Goal: Task Accomplishment & Management: Manage account settings

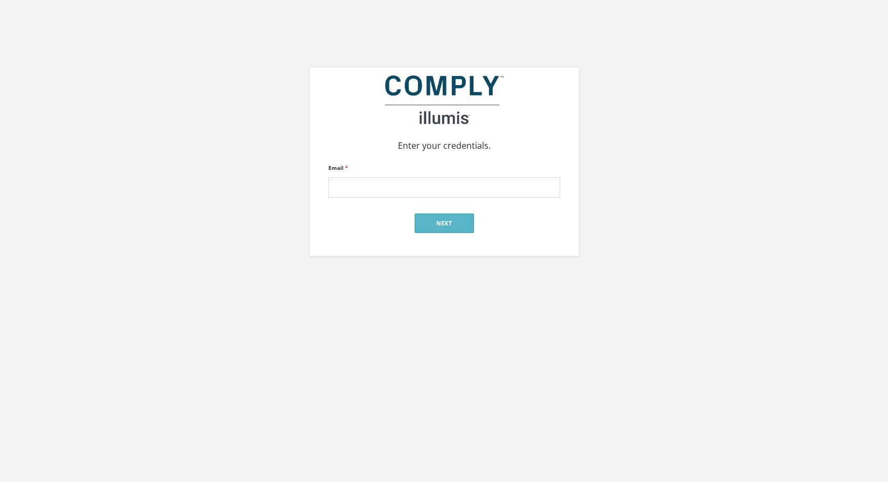
type input "[PERSON_NAME][EMAIL_ADDRESS][DOMAIN_NAME]"
click at [438, 215] on button "Next" at bounding box center [444, 222] width 59 height 19
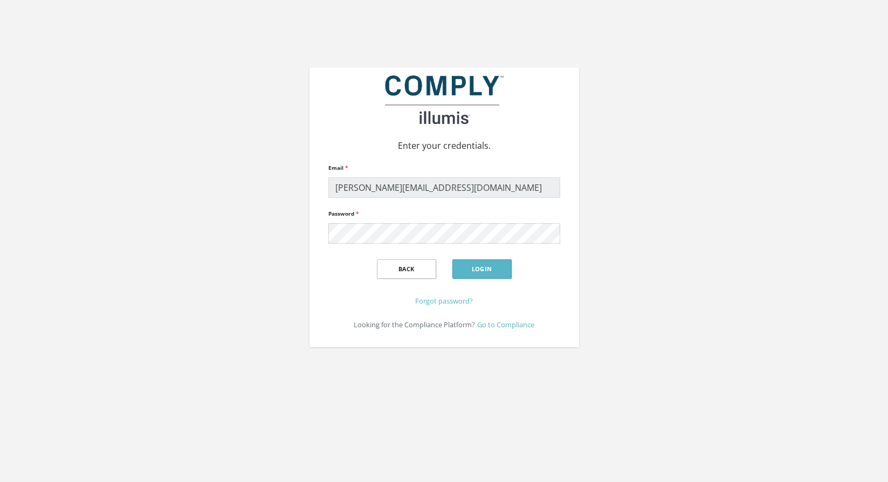
click at [478, 280] on div "Back Login" at bounding box center [444, 268] width 232 height 33
click at [478, 272] on button "Login" at bounding box center [481, 268] width 59 height 19
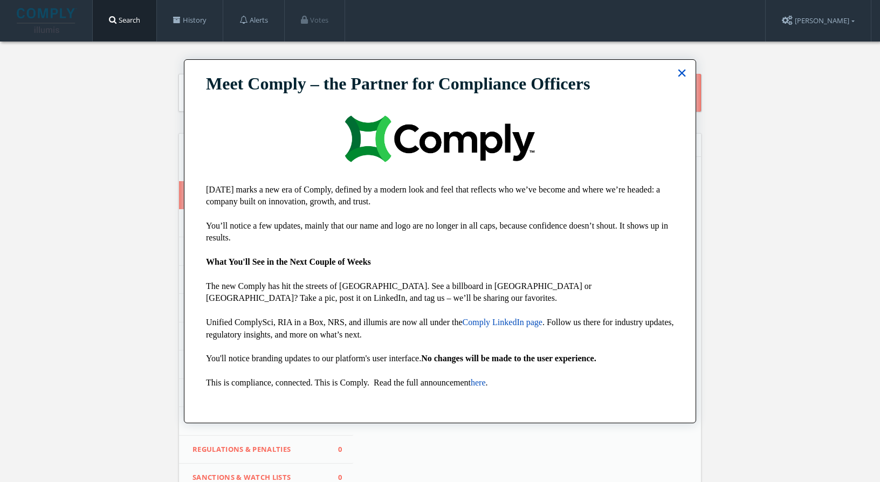
click at [679, 72] on button "×" at bounding box center [682, 72] width 10 height 17
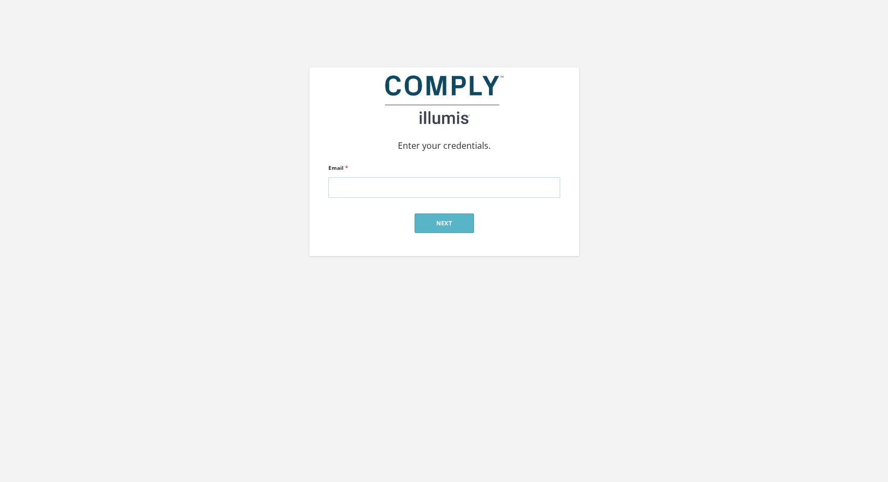
paste input "[PERSON_NAME][EMAIL_ADDRESS][DOMAIN_NAME]"
type input "[PERSON_NAME][EMAIL_ADDRESS][DOMAIN_NAME]"
click at [444, 223] on button "Next" at bounding box center [444, 222] width 59 height 19
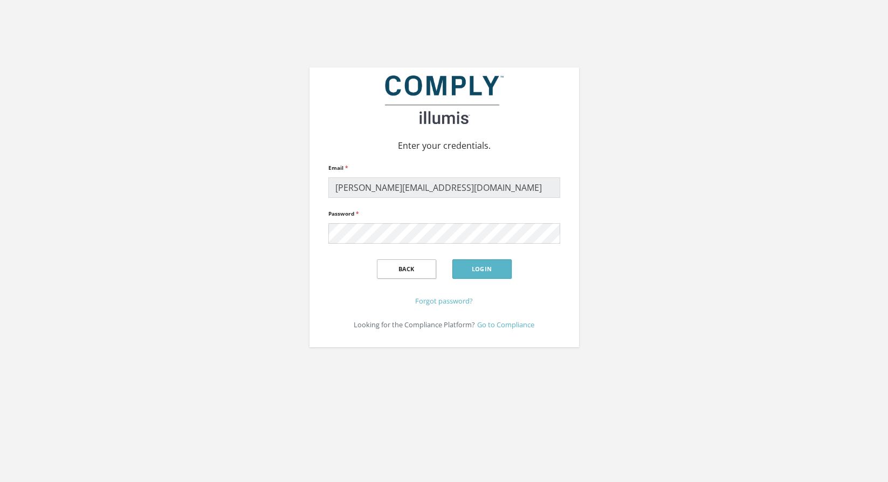
click at [549, 271] on div "Back Login" at bounding box center [444, 268] width 232 height 33
click at [485, 271] on button "Login" at bounding box center [481, 268] width 59 height 19
